Goal: Transaction & Acquisition: Download file/media

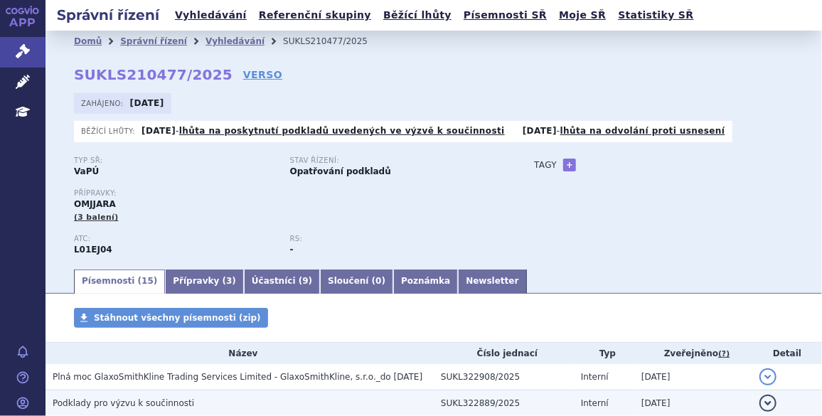
scroll to position [129, 0]
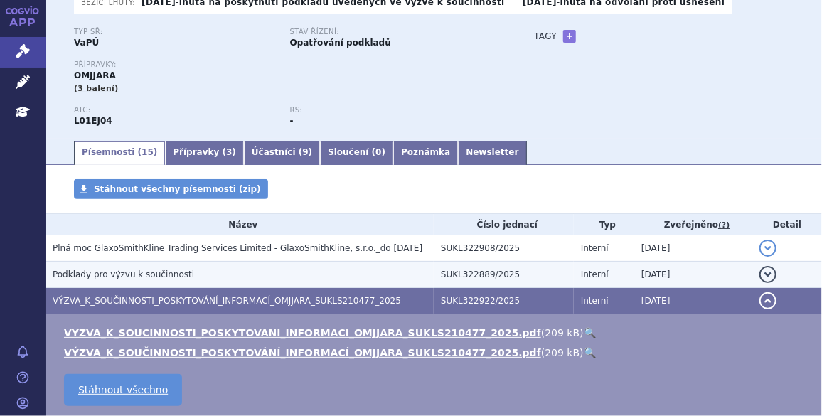
click at [137, 279] on span "Podklady pro výzvu k součinnosti" at bounding box center [124, 275] width 142 height 10
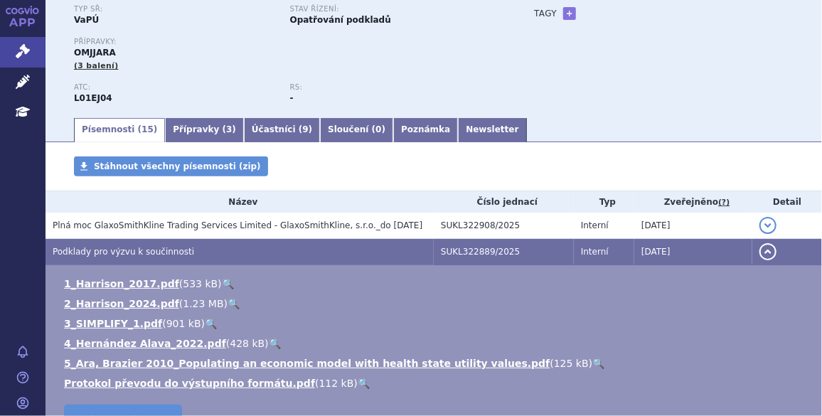
scroll to position [237, 0]
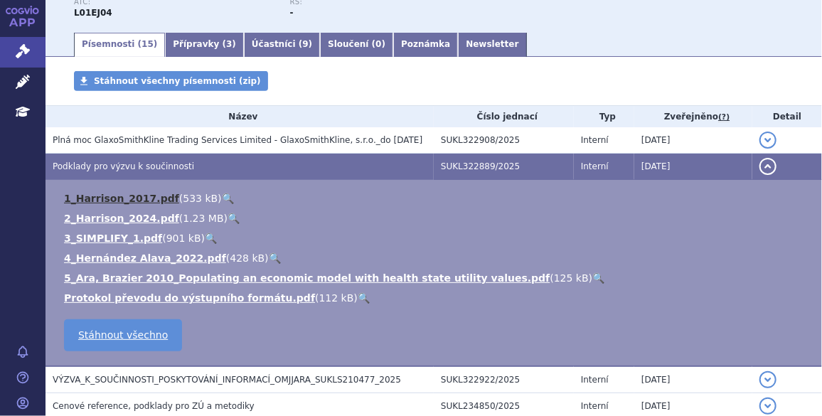
click at [117, 203] on link "1_Harrison_2017.pdf" at bounding box center [121, 198] width 115 height 11
click at [110, 218] on link "2_Harrison_2024.pdf" at bounding box center [121, 218] width 115 height 11
click at [105, 244] on link "3_SIMPLIFY_1.pdf" at bounding box center [113, 238] width 98 height 11
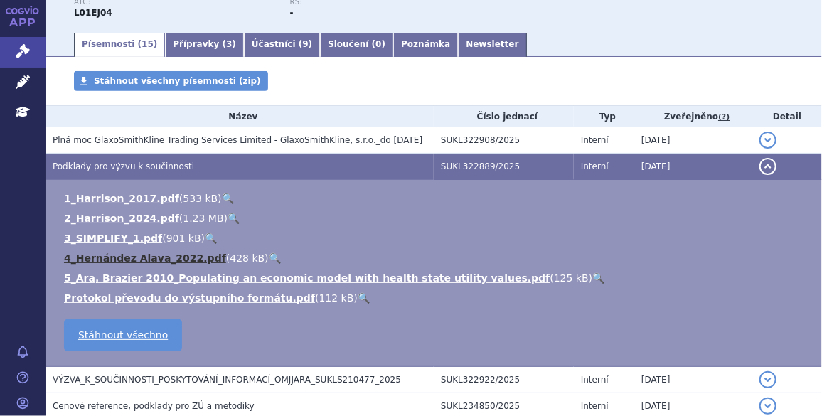
click at [105, 257] on link "4_Hernández Alava_2022.pdf" at bounding box center [145, 257] width 162 height 11
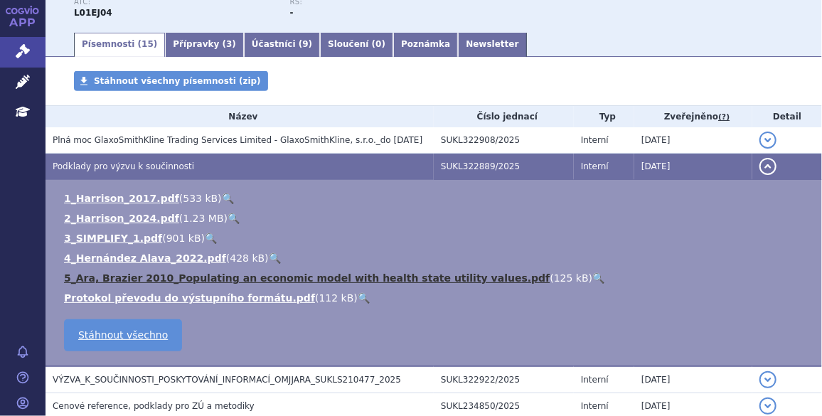
click at [106, 276] on link "5_Ara, Brazier 2010_Populating an economic model with health state utility valu…" at bounding box center [307, 277] width 486 height 11
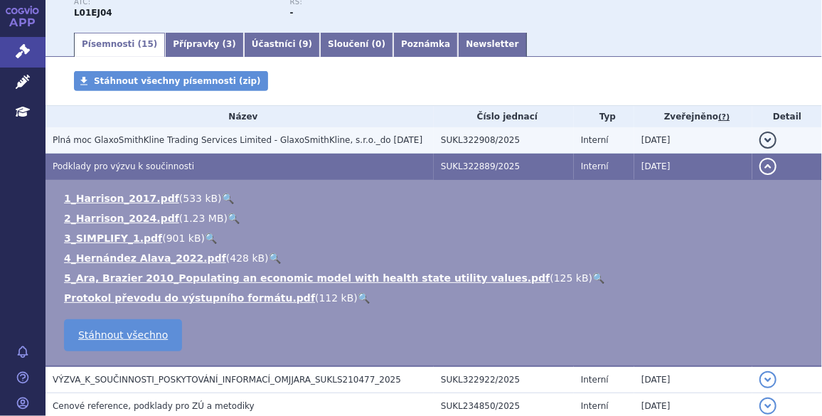
click at [130, 145] on span "Plná moc GlaxoSmithKline Trading Services Limited - GlaxoSmithKline, s.r.o._do …" at bounding box center [238, 140] width 370 height 10
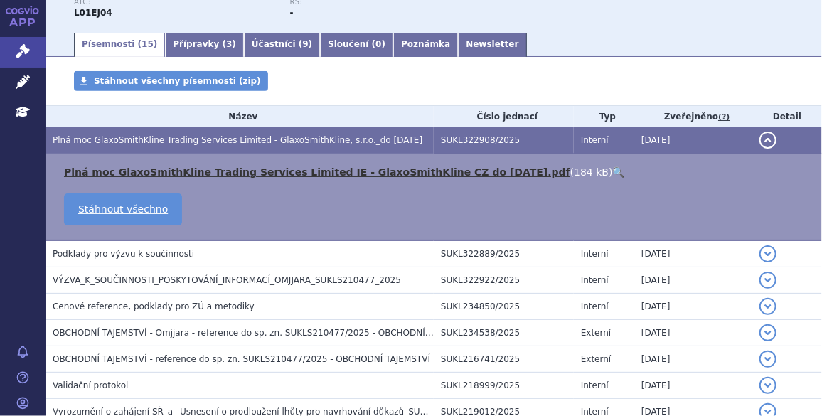
click at [127, 174] on link "Plná moc GlaxoSmithKline Trading Services Limited IE - GlaxoSmithKline CZ do [D…" at bounding box center [317, 171] width 506 height 11
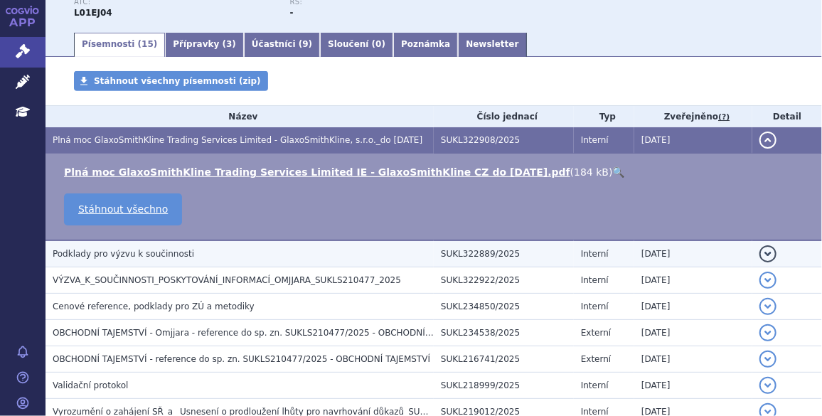
click at [120, 256] on span "Podklady pro výzvu k součinnosti" at bounding box center [124, 254] width 142 height 10
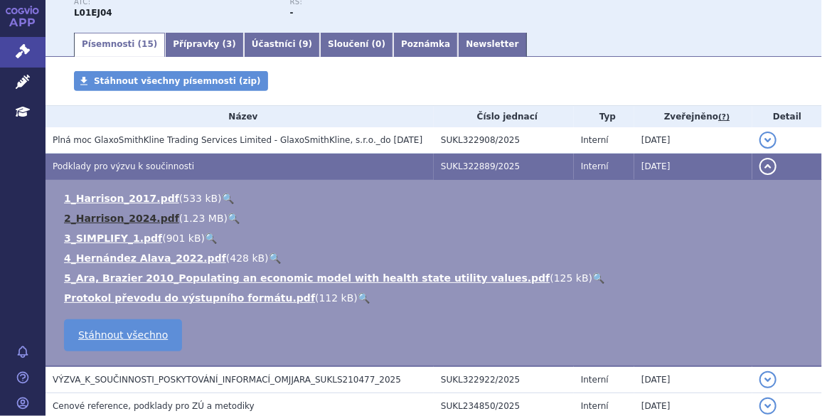
click at [113, 220] on link "2_Harrison_2024.pdf" at bounding box center [121, 218] width 115 height 11
